Goal: Transaction & Acquisition: Download file/media

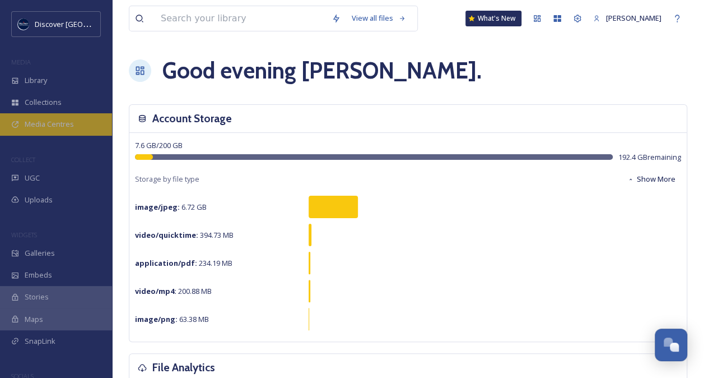
click at [61, 127] on span "Media Centres" at bounding box center [49, 124] width 49 height 11
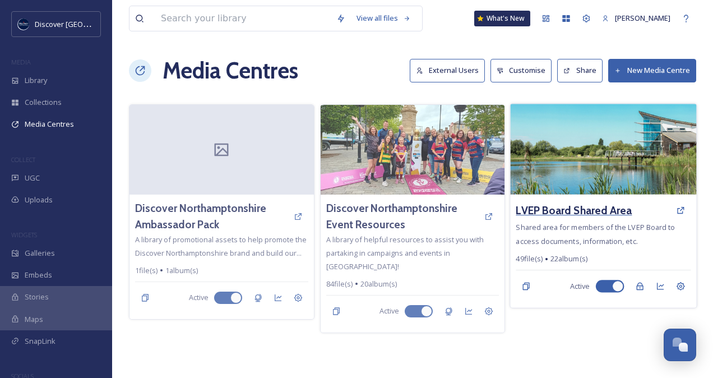
click at [571, 202] on h3 "LVEP Board Shared Area" at bounding box center [574, 210] width 116 height 16
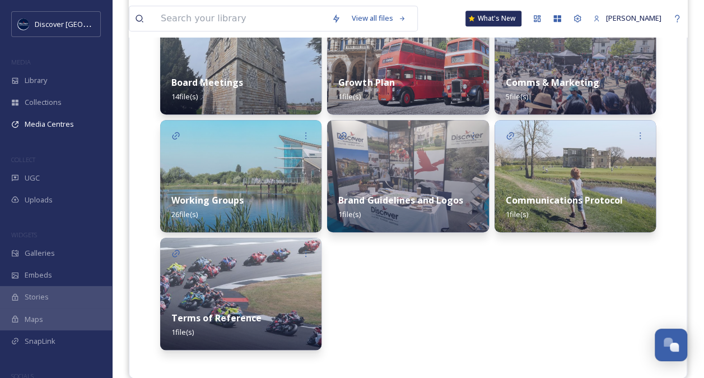
scroll to position [330, 0]
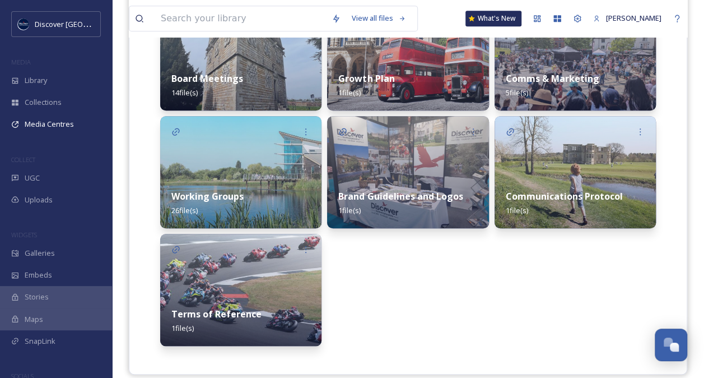
click at [425, 83] on div "Growth Plan 1 file(s)" at bounding box center [407, 86] width 161 height 50
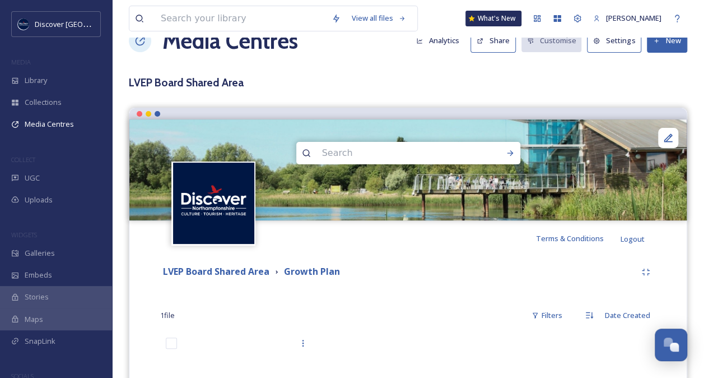
scroll to position [182, 0]
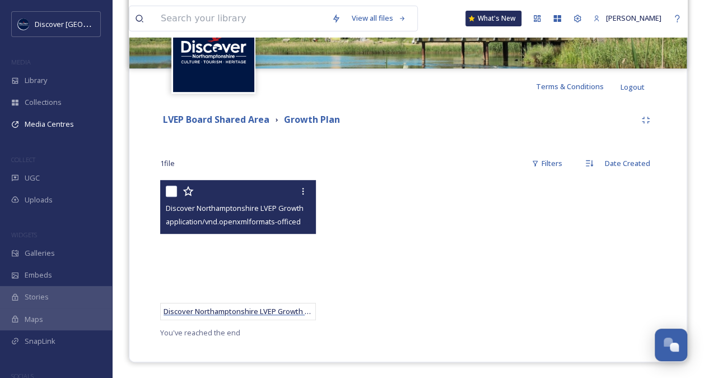
click at [271, 312] on span "Discover Northamptonshire LVEP Growth Plan - final with RG comments [DATE] (005…" at bounding box center [315, 311] width 302 height 10
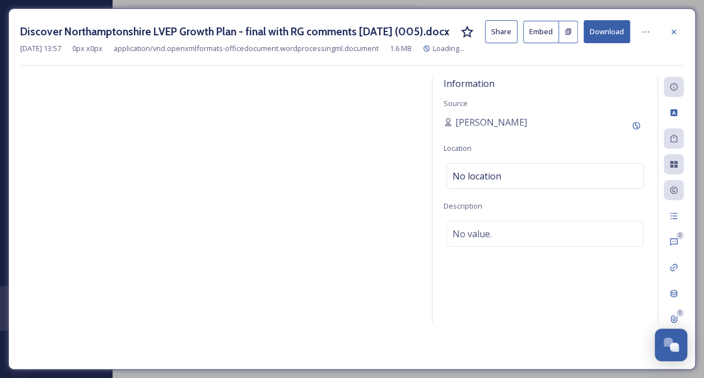
scroll to position [36, 0]
click at [614, 28] on button "Download" at bounding box center [615, 31] width 47 height 23
click at [682, 27] on icon at bounding box center [682, 31] width 9 height 9
